Goal: Task Accomplishment & Management: Use online tool/utility

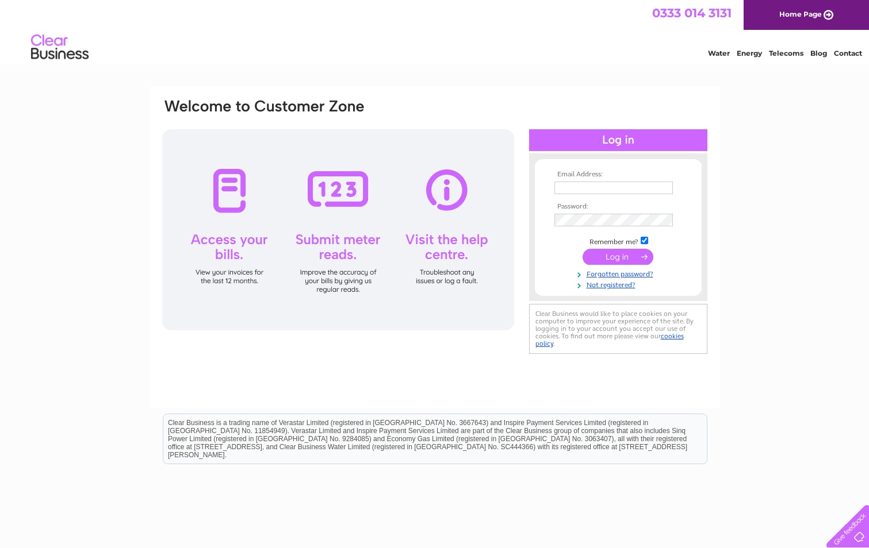
type input "carfin@spiritans.co.uk"
click at [613, 257] on input "submit" at bounding box center [617, 257] width 71 height 16
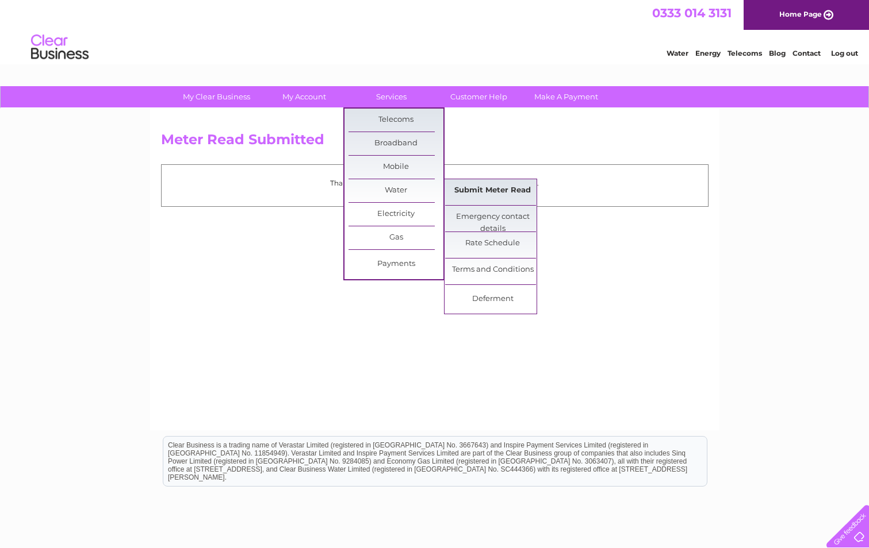
click at [491, 192] on link "Submit Meter Read" at bounding box center [492, 190] width 95 height 23
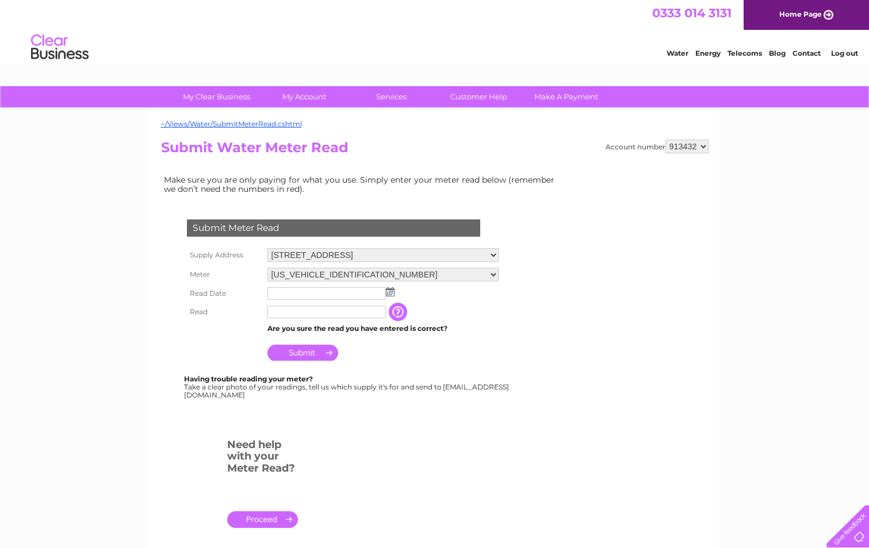
click at [391, 291] on img at bounding box center [390, 291] width 9 height 9
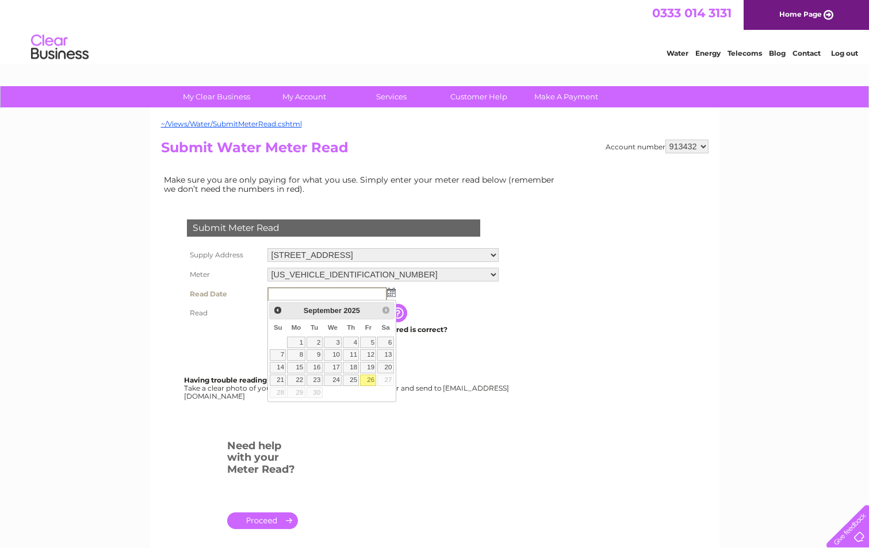
click at [368, 378] on link "26" at bounding box center [368, 380] width 16 height 11
type input "[DATE]"
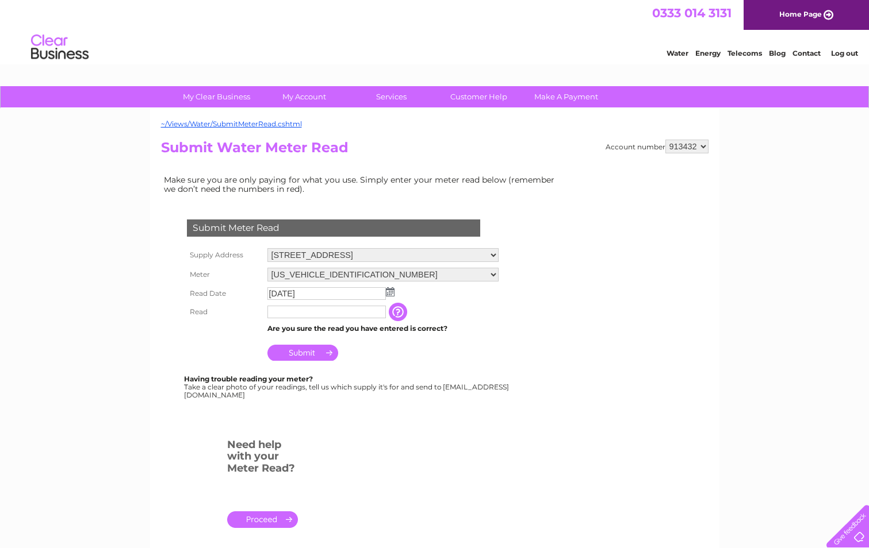
click at [275, 312] on input "text" at bounding box center [326, 312] width 118 height 13
type input "4170"
click at [303, 355] on input "Submit" at bounding box center [302, 353] width 71 height 16
